Goal: Task Accomplishment & Management: Manage account settings

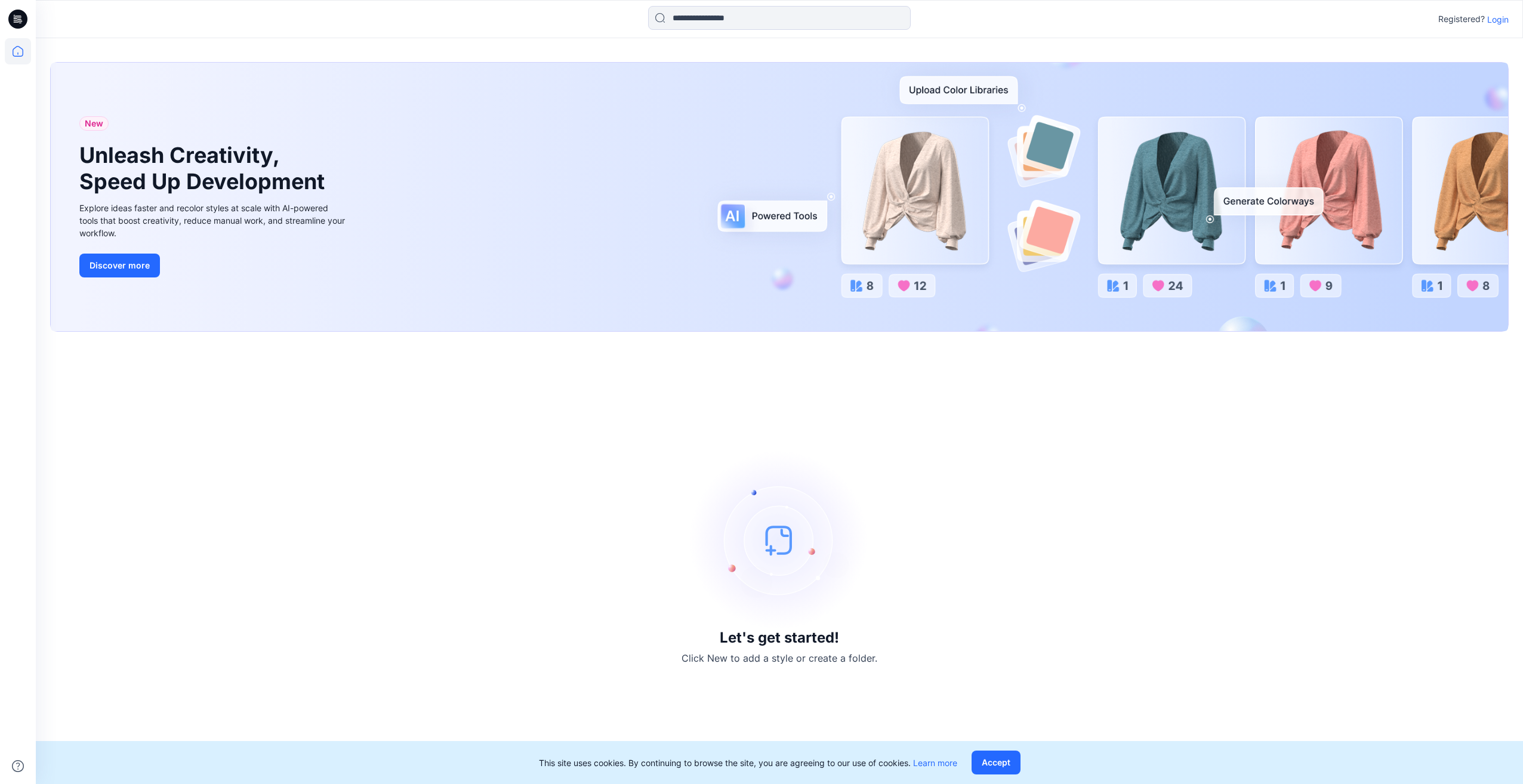
click at [1493, 21] on p "Login" at bounding box center [1498, 19] width 22 height 13
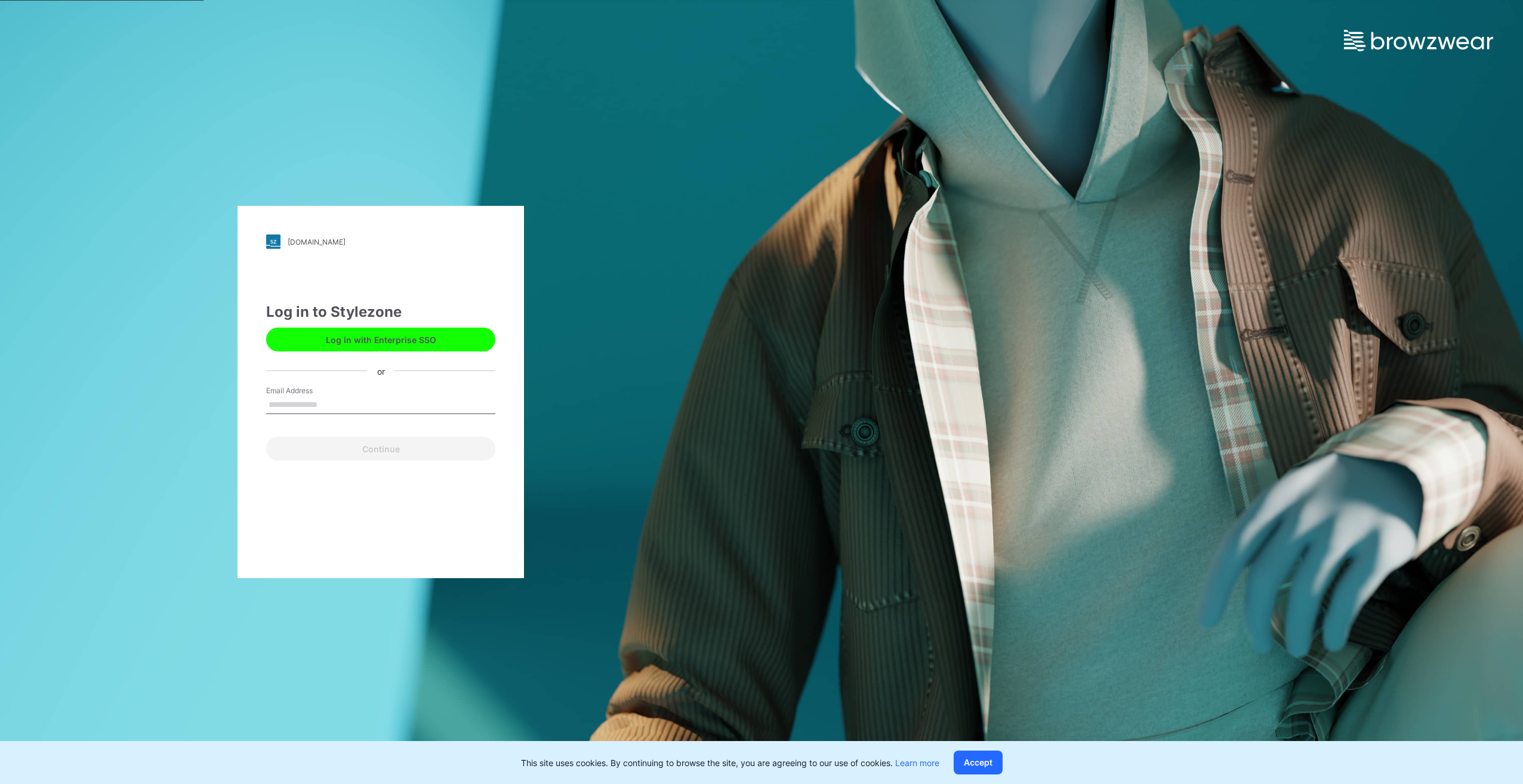
click at [340, 402] on input "Email Address" at bounding box center [380, 405] width 229 height 18
type input "**********"
click at [332, 444] on button "Continue" at bounding box center [380, 448] width 229 height 24
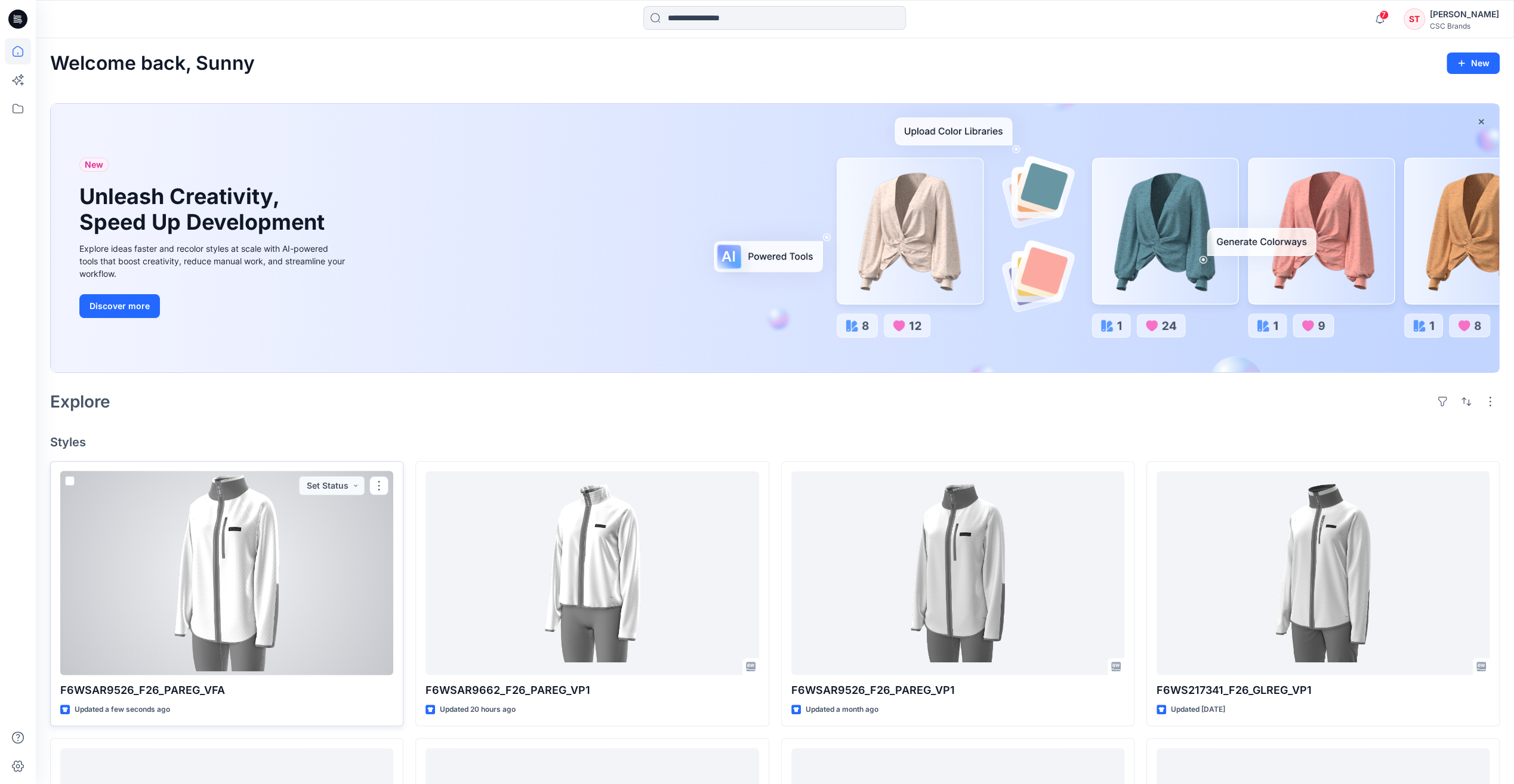
click at [198, 592] on div at bounding box center [227, 573] width 333 height 204
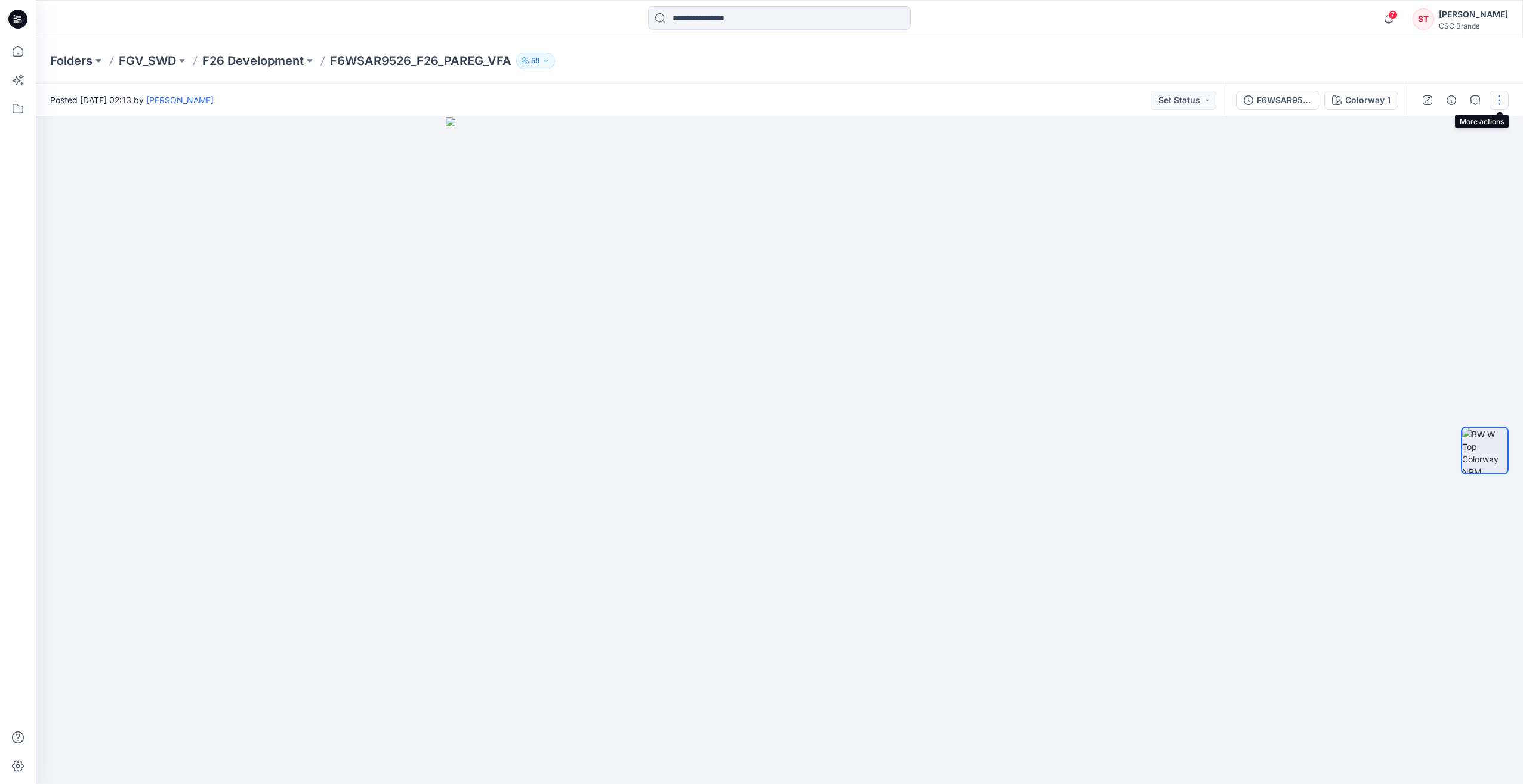
click at [1497, 99] on button "button" at bounding box center [1498, 100] width 19 height 19
click at [1416, 162] on p "Edit" at bounding box center [1423, 162] width 15 height 13
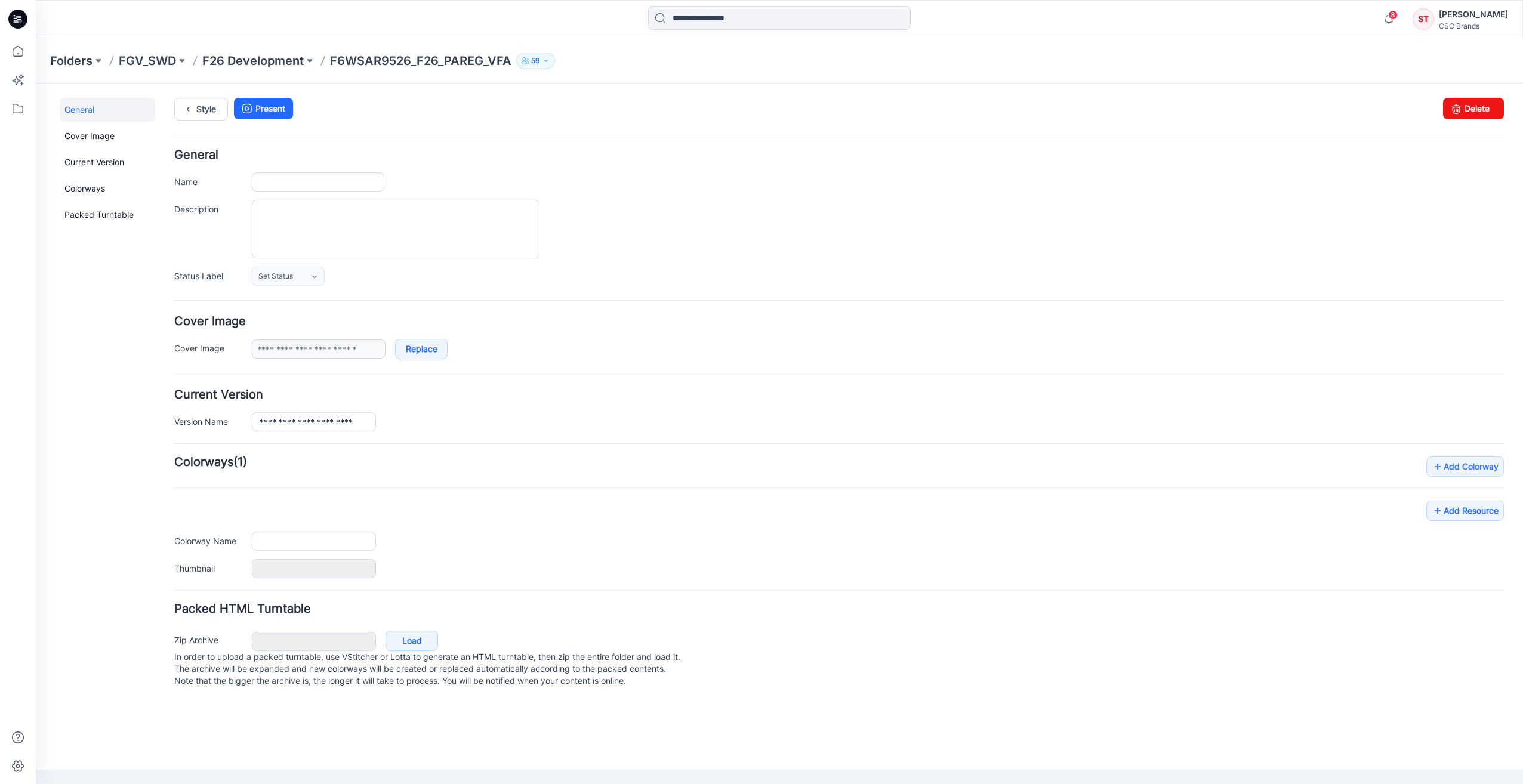
type input "**********"
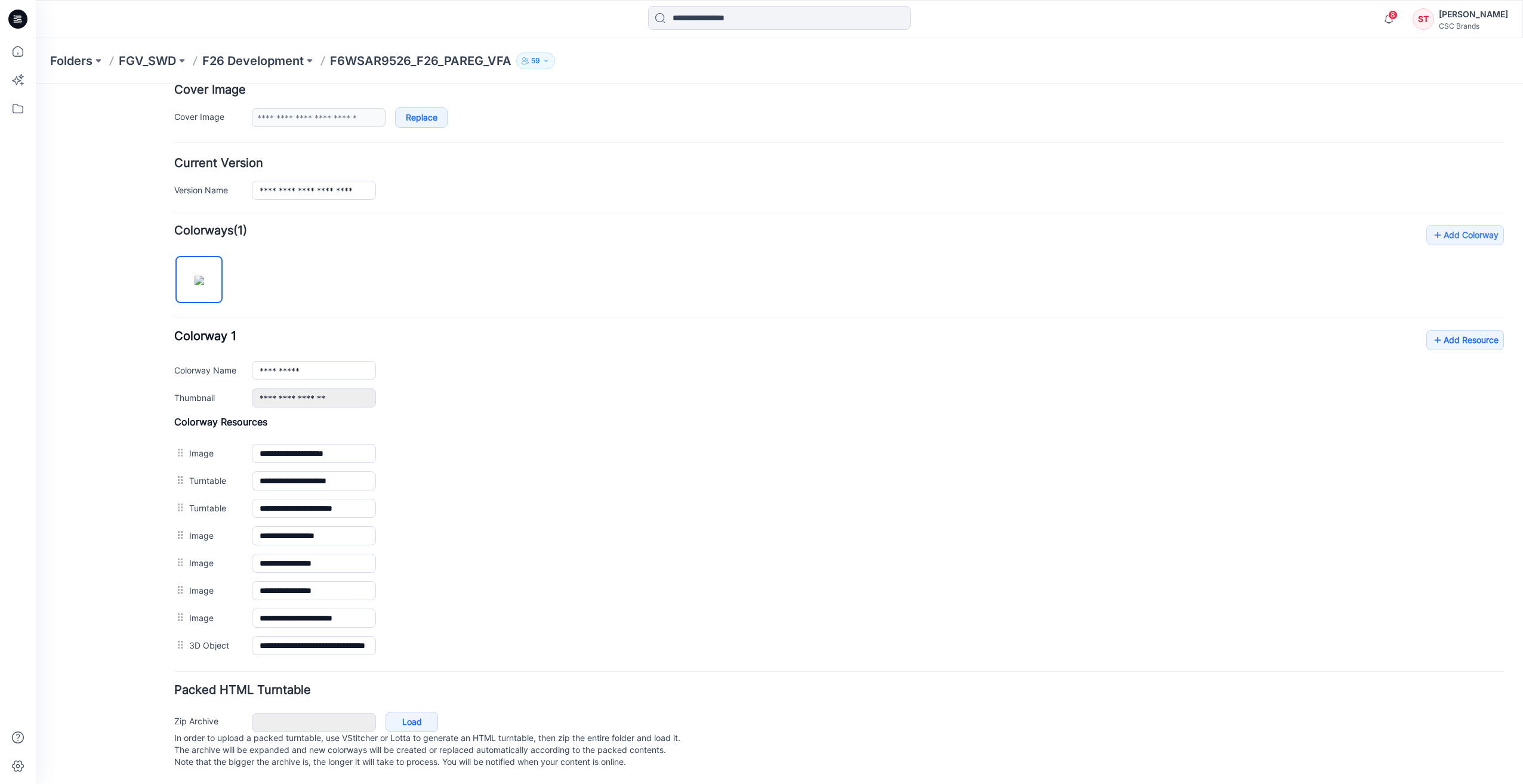
scroll to position [236, 0]
click at [388, 711] on link "Load" at bounding box center [412, 721] width 53 height 20
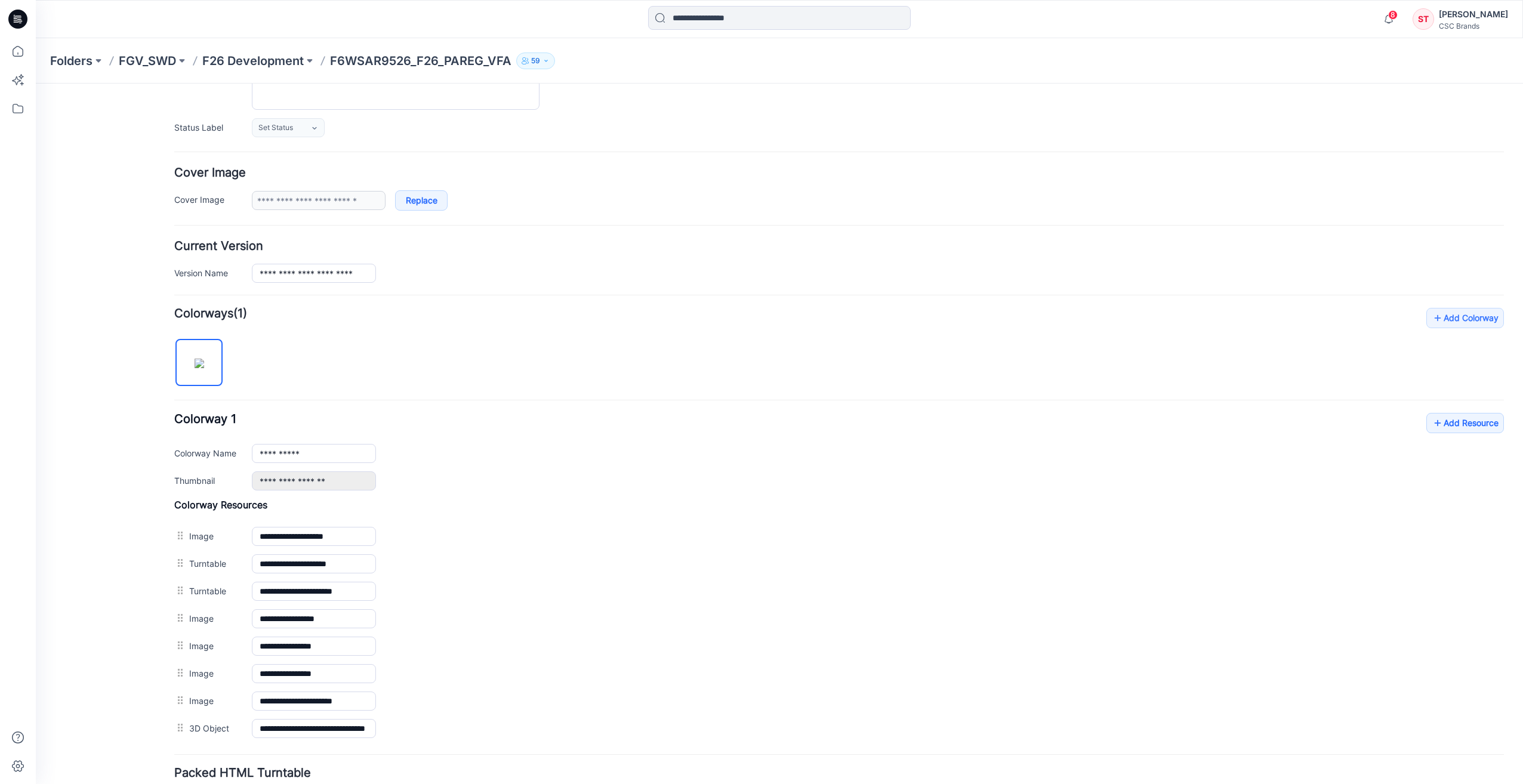
scroll to position [148, 0]
click at [96, 531] on div "General Cover Image Current Version Colorways Packed Turntable" at bounding box center [107, 369] width 96 height 841
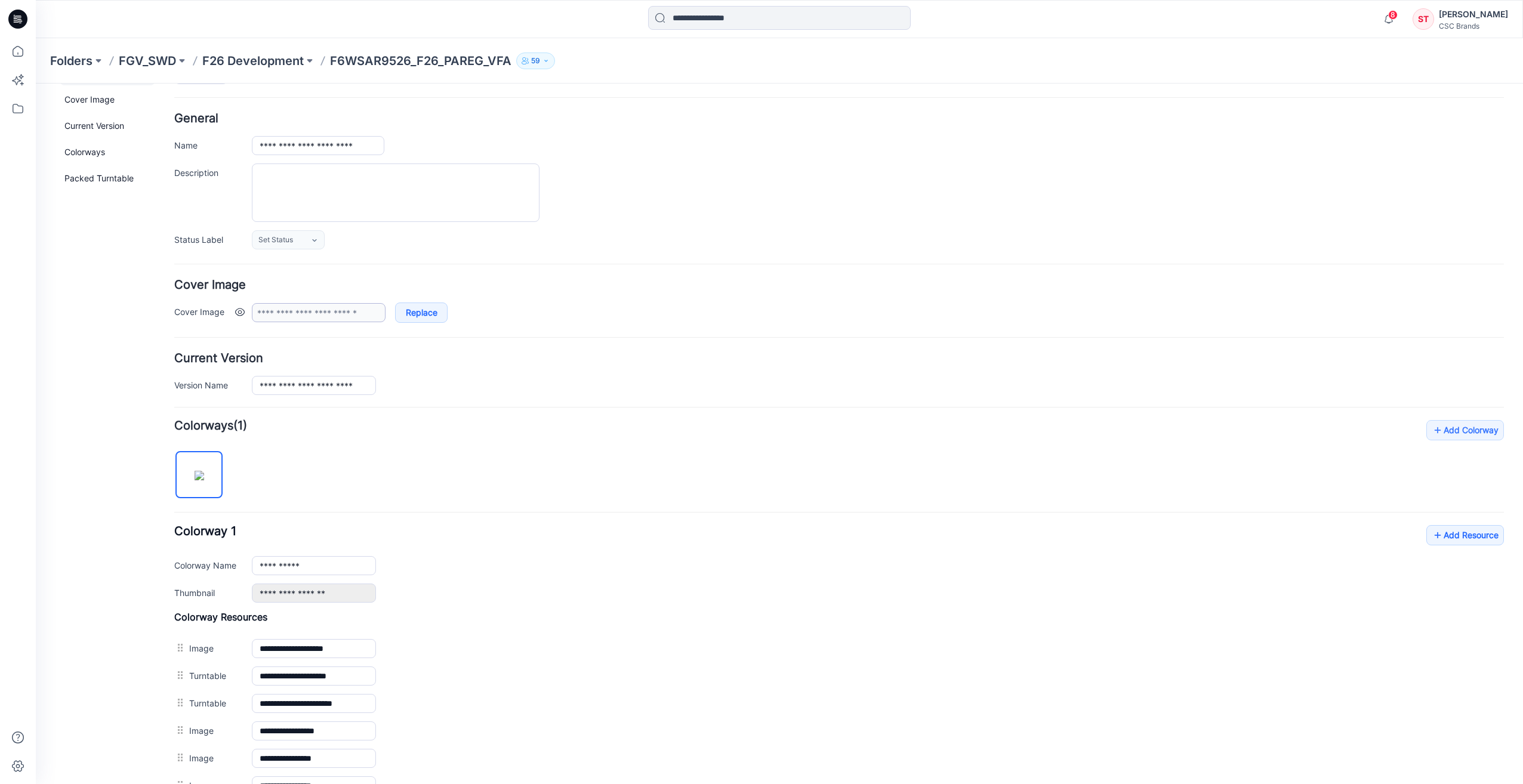
scroll to position [0, 0]
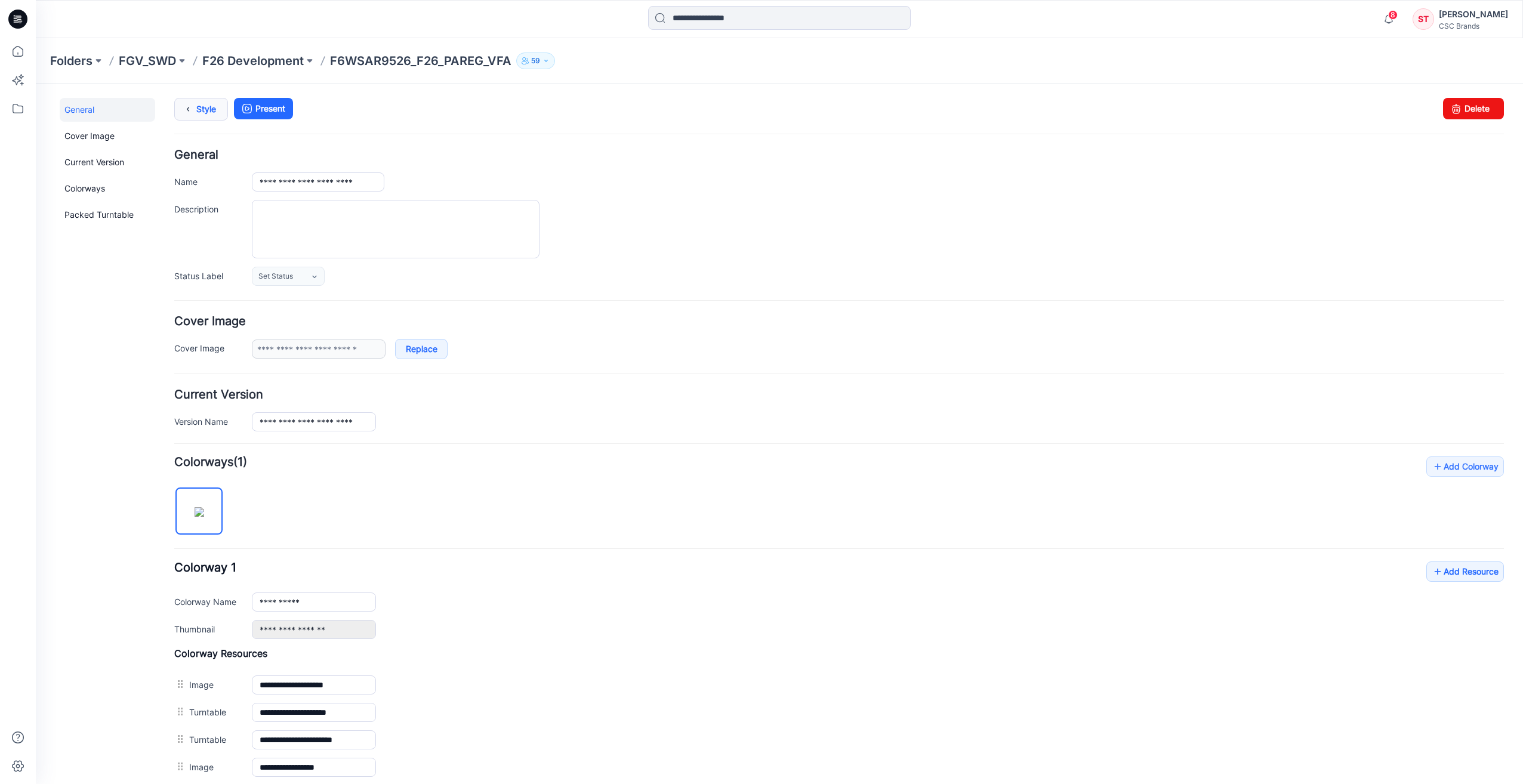
click at [187, 107] on icon at bounding box center [187, 109] width 16 height 22
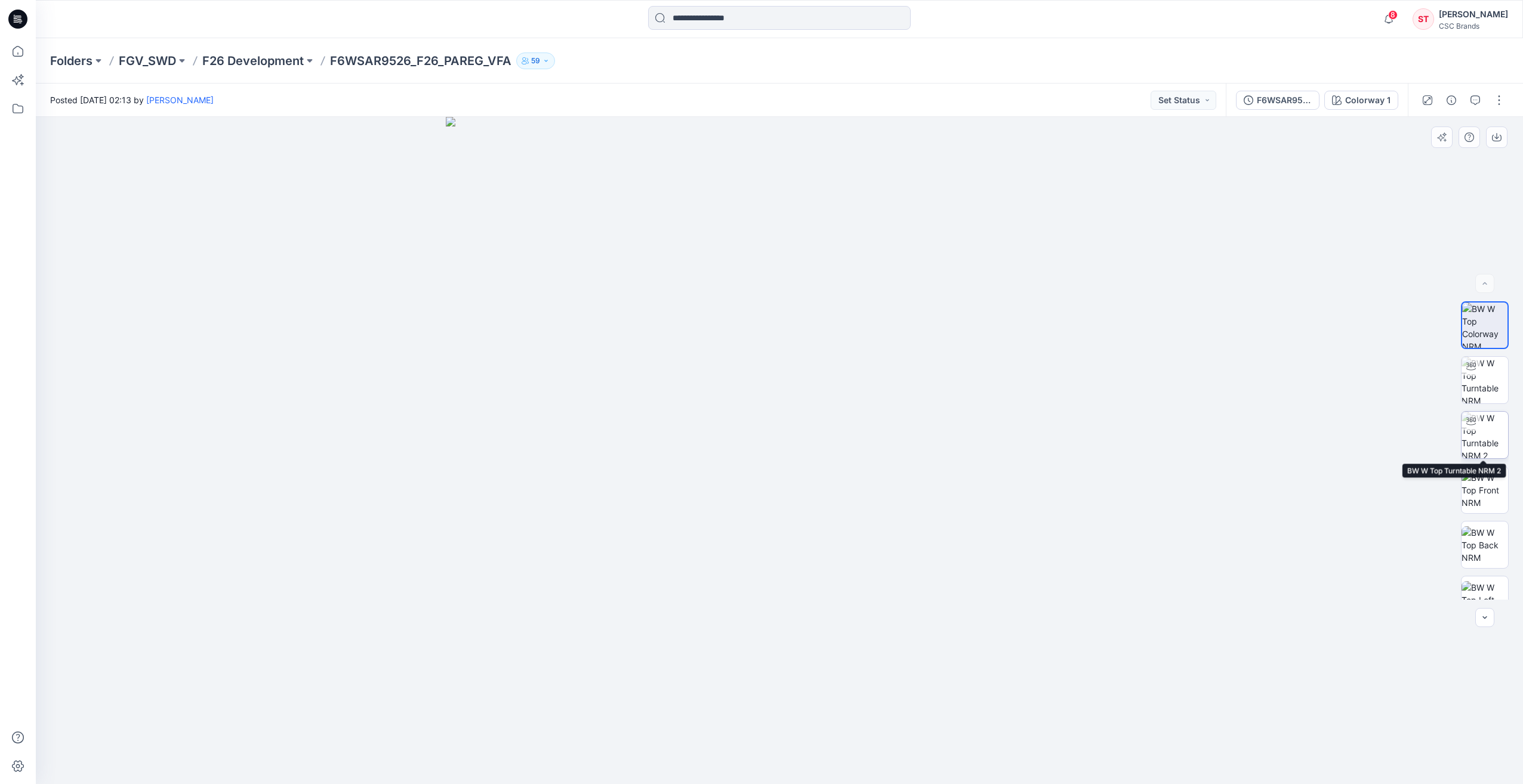
click at [1468, 427] on div at bounding box center [1470, 421] width 19 height 19
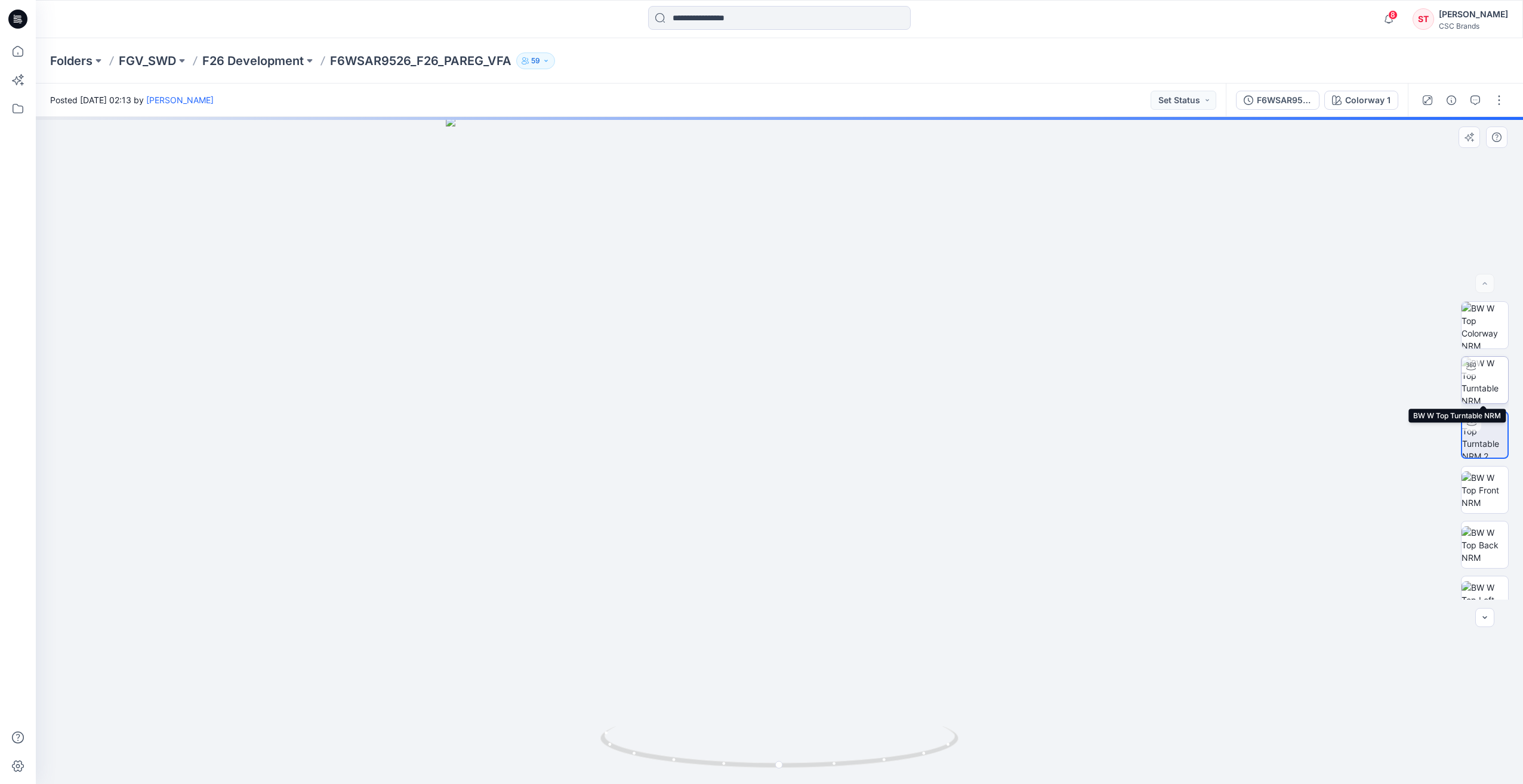
click at [1473, 389] on img at bounding box center [1484, 379] width 46 height 46
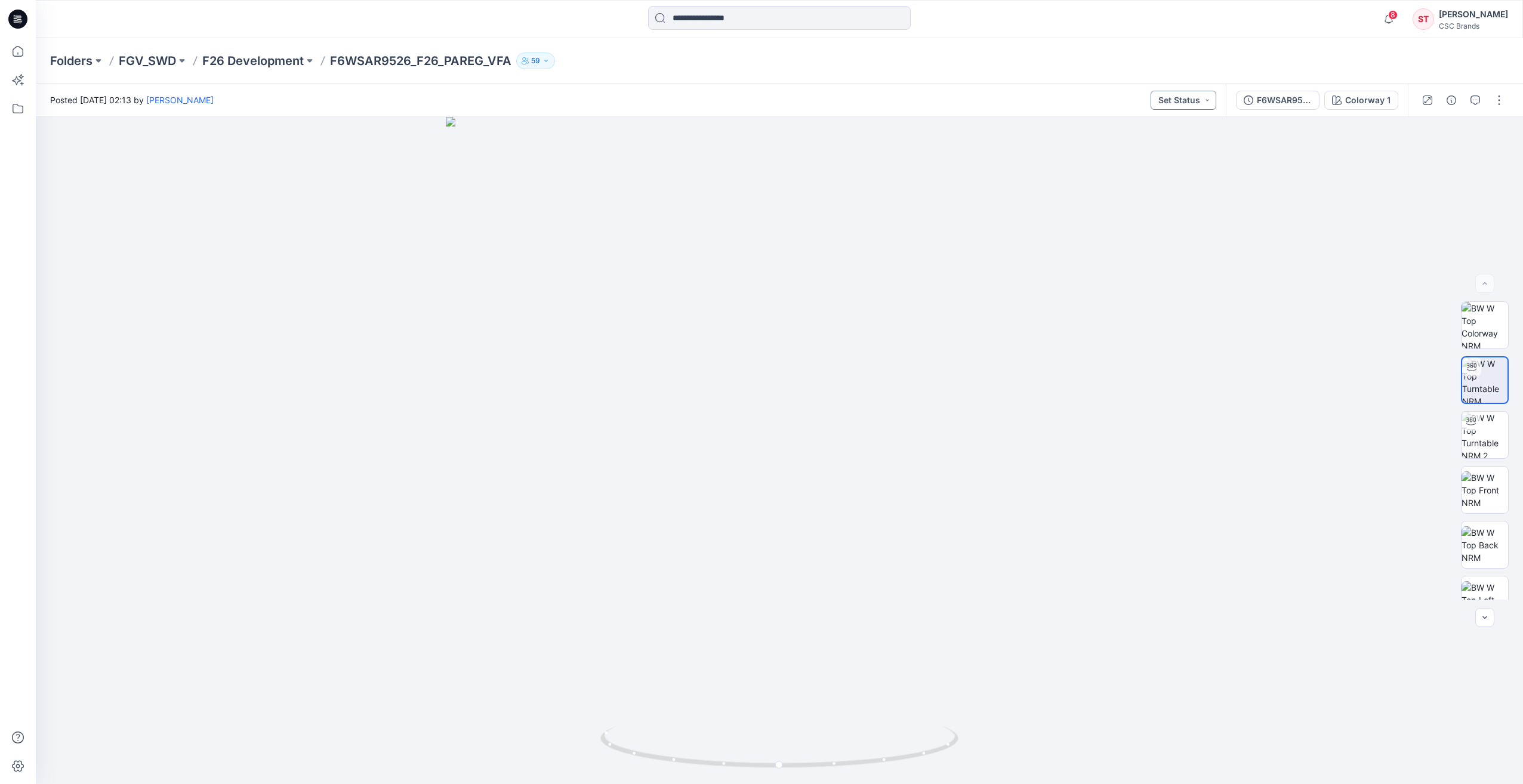
click at [1203, 107] on button "Set Status" at bounding box center [1183, 100] width 66 height 19
click at [1157, 190] on p "F/A Virtual" at bounding box center [1156, 188] width 40 height 15
click at [1481, 330] on img at bounding box center [1484, 325] width 46 height 46
click at [410, 397] on div at bounding box center [779, 450] width 1487 height 667
